Goal: Information Seeking & Learning: Learn about a topic

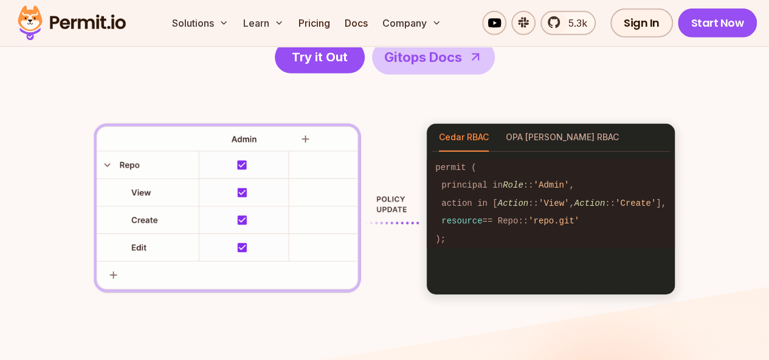
scroll to position [1857, 0]
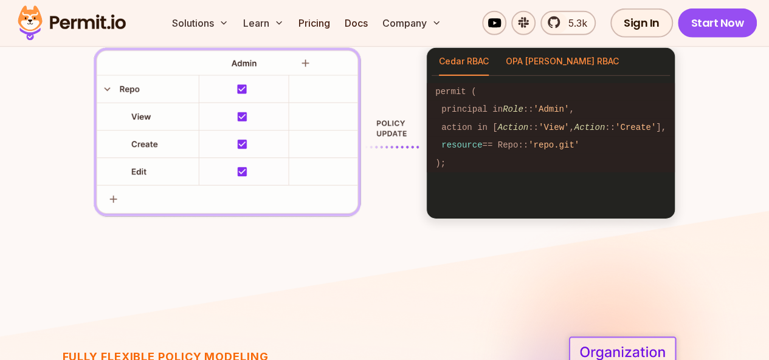
click at [532, 56] on button "OPA [PERSON_NAME] RBAC" at bounding box center [562, 62] width 113 height 28
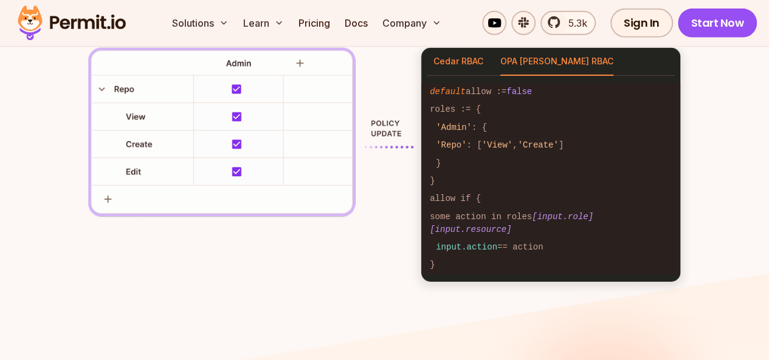
click at [483, 64] on button "Cedar RBAC" at bounding box center [458, 62] width 50 height 28
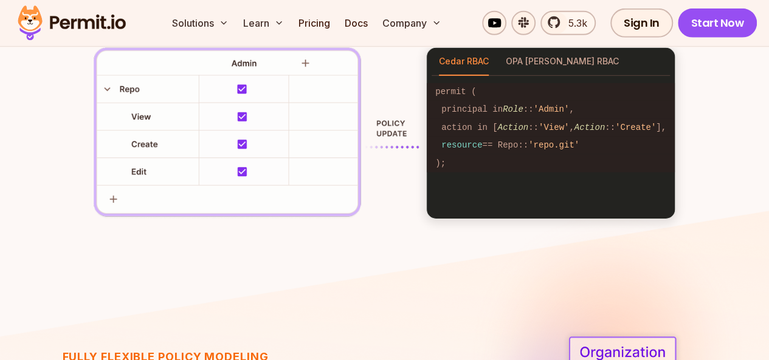
click at [454, 92] on code "permit (" at bounding box center [551, 92] width 248 height 18
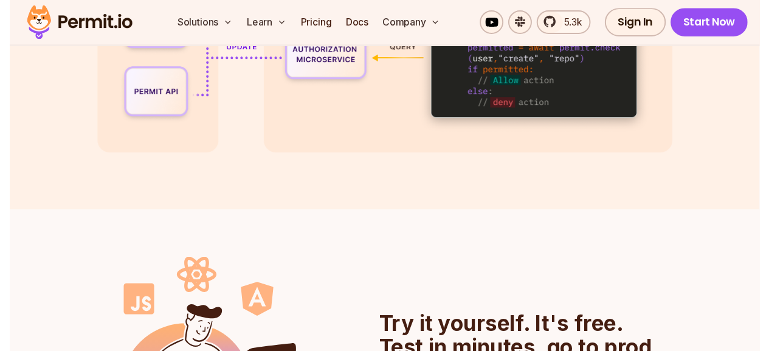
scroll to position [2418, 0]
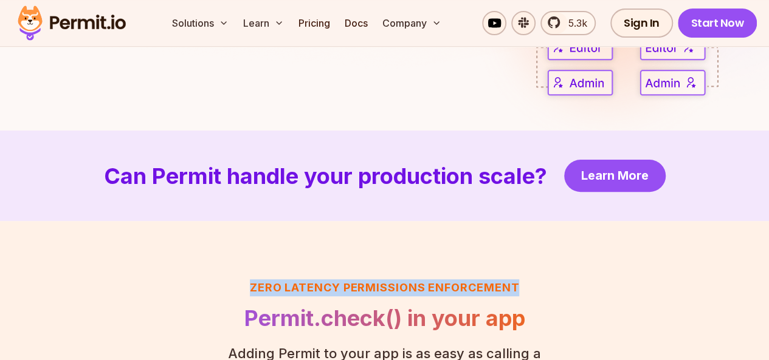
drag, startPoint x: 749, startPoint y: 227, endPoint x: 749, endPoint y: 197, distance: 29.8
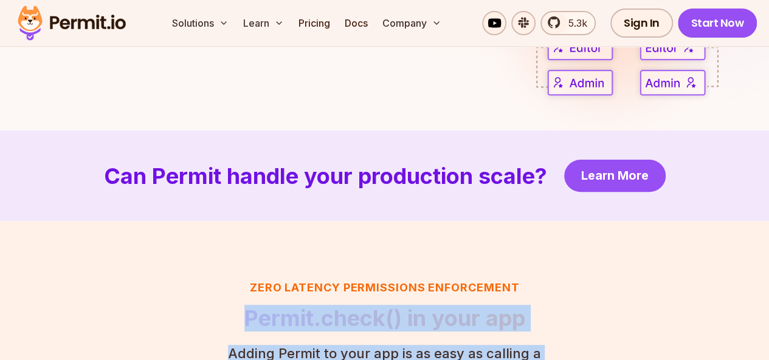
drag, startPoint x: 767, startPoint y: 242, endPoint x: 767, endPoint y: 229, distance: 13.4
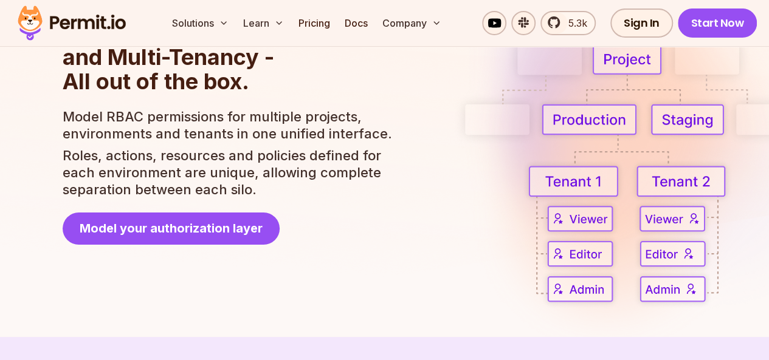
scroll to position [2135, 0]
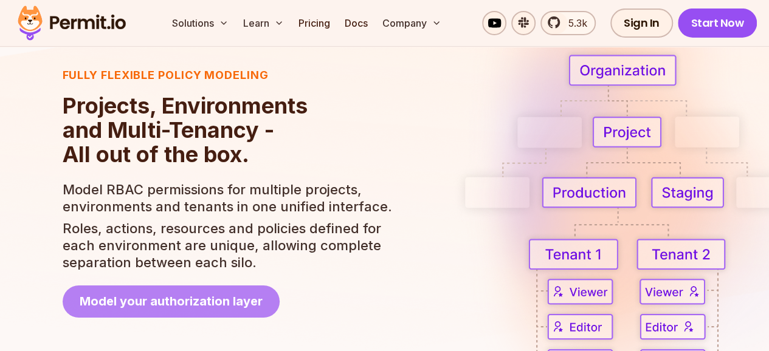
click at [250, 309] on span "Model your authorization layer" at bounding box center [171, 301] width 183 height 17
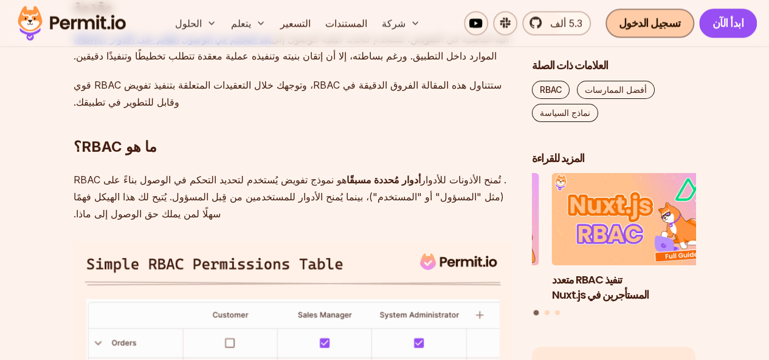
drag, startPoint x: 773, startPoint y: 97, endPoint x: 632, endPoint y: 16, distance: 162.2
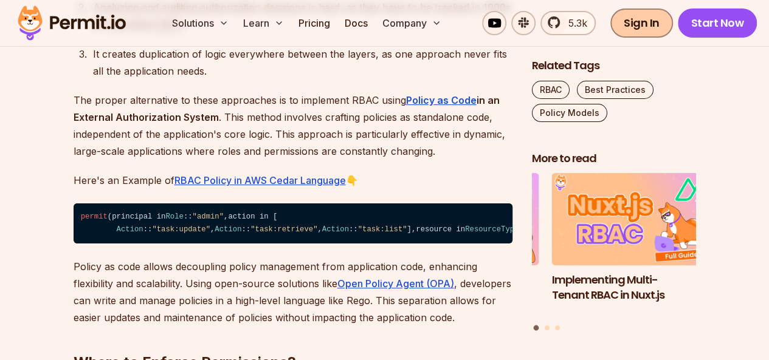
scroll to position [2276, 0]
